Goal: Information Seeking & Learning: Check status

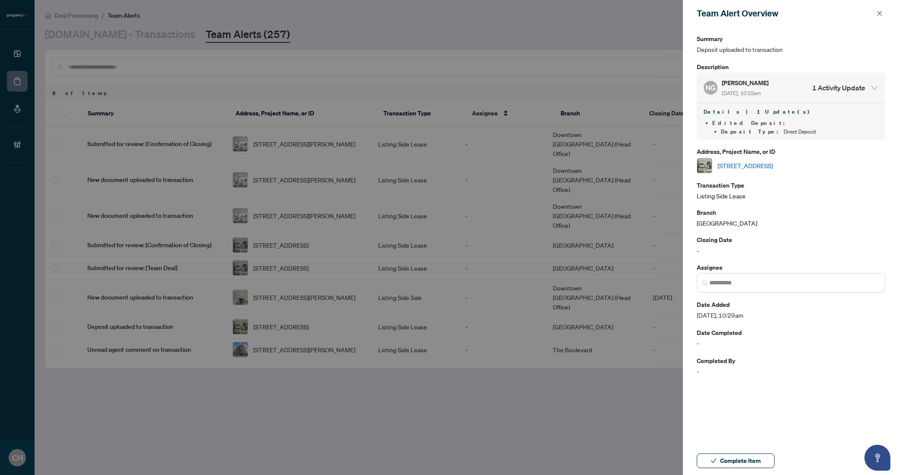
click at [600, 49] on div at bounding box center [449, 237] width 899 height 475
click at [879, 11] on icon "close" at bounding box center [880, 13] width 6 height 6
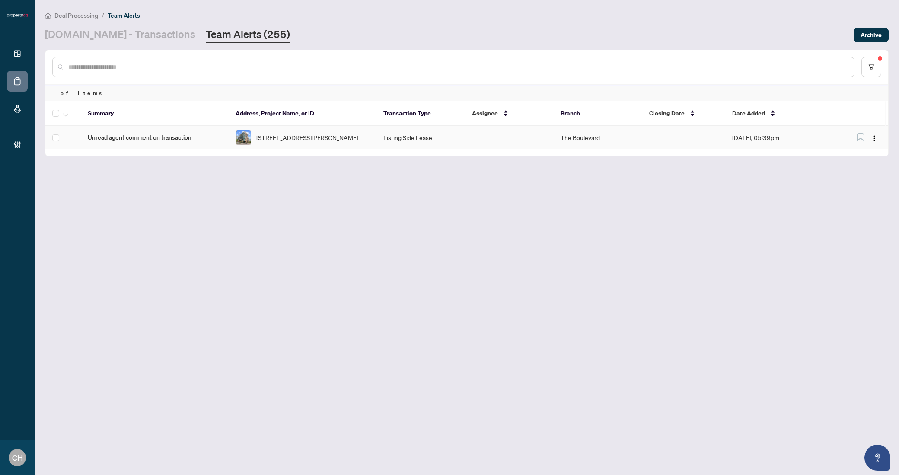
click at [631, 144] on td "The Boulevard" at bounding box center [598, 137] width 89 height 23
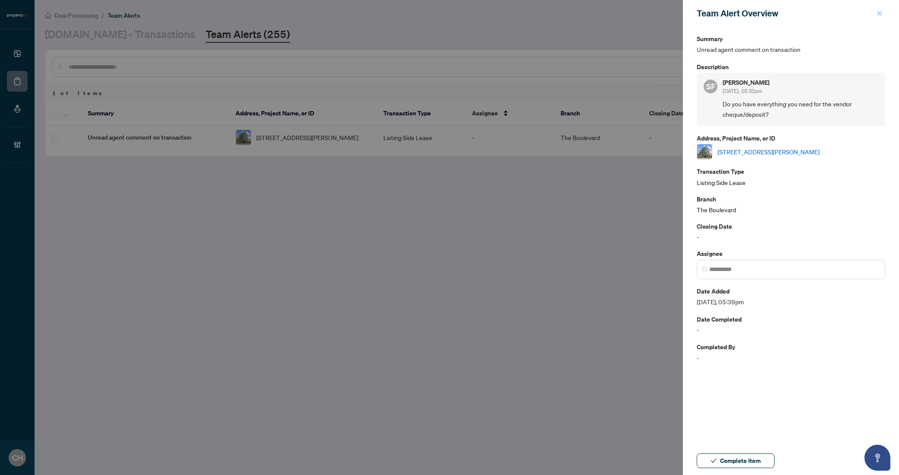
click at [876, 11] on button "button" at bounding box center [879, 13] width 11 height 10
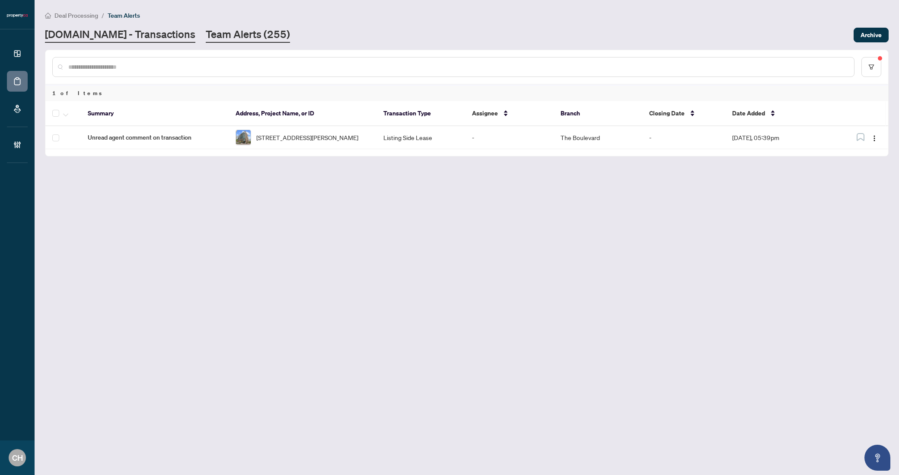
click at [118, 29] on link "[DOMAIN_NAME] - Transactions" at bounding box center [120, 35] width 150 height 16
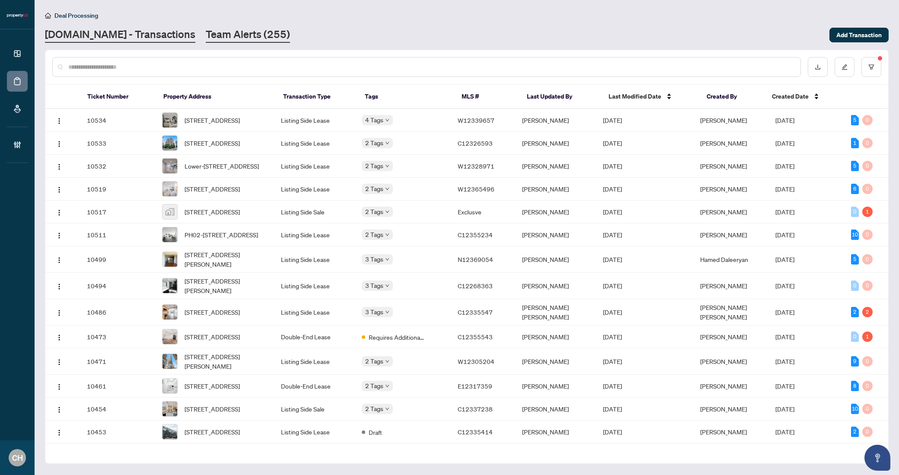
click at [220, 41] on link "Team Alerts (255)" at bounding box center [248, 35] width 84 height 16
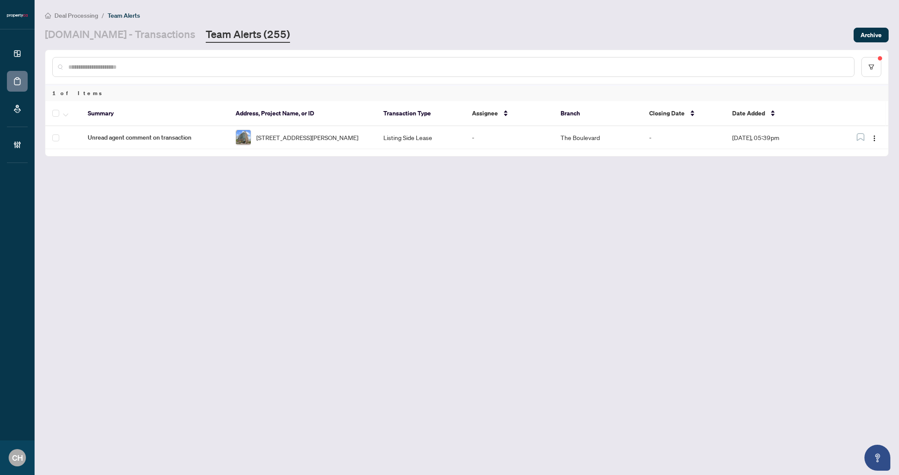
click at [248, 37] on link "Team Alerts (255)" at bounding box center [248, 35] width 84 height 16
